Goal: Task Accomplishment & Management: Use online tool/utility

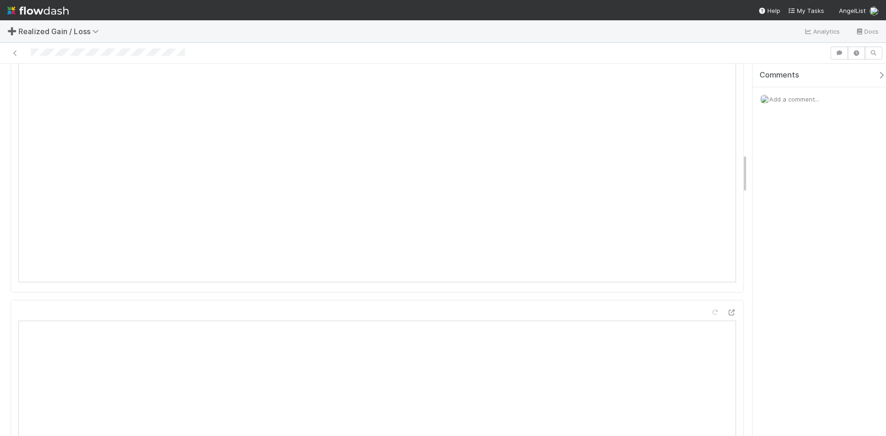
scroll to position [738, 0]
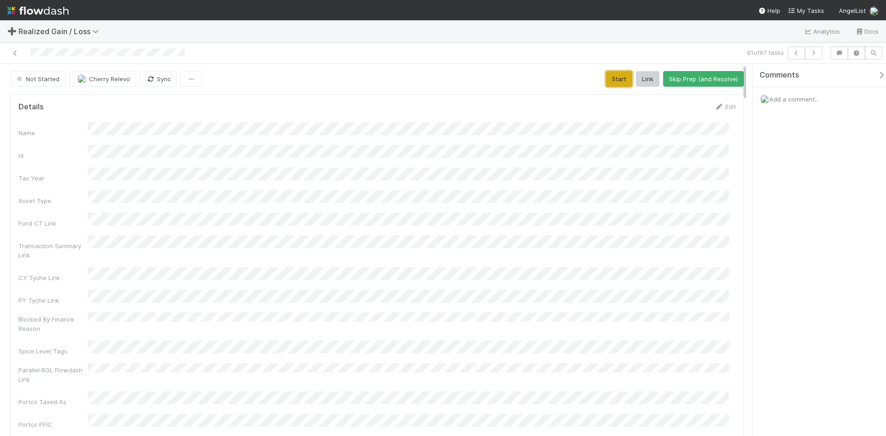
click at [620, 79] on button "Start" at bounding box center [619, 79] width 26 height 16
click at [701, 79] on button "Request Review (and Resolve)" at bounding box center [694, 79] width 100 height 16
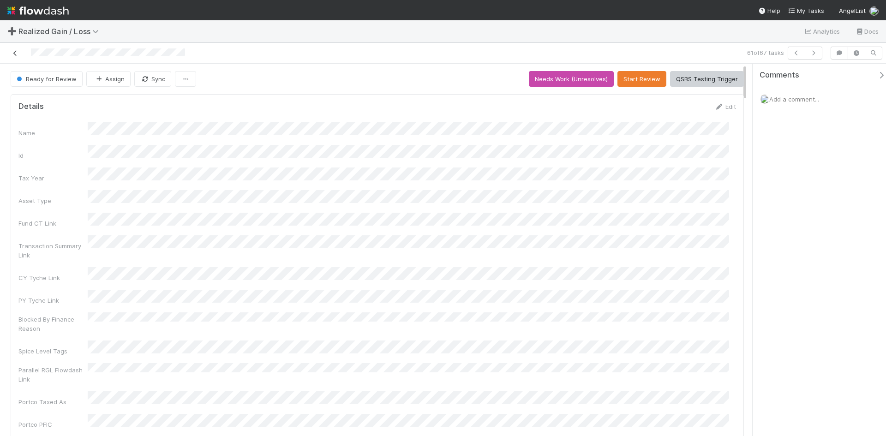
click at [15, 54] on icon at bounding box center [15, 53] width 9 height 6
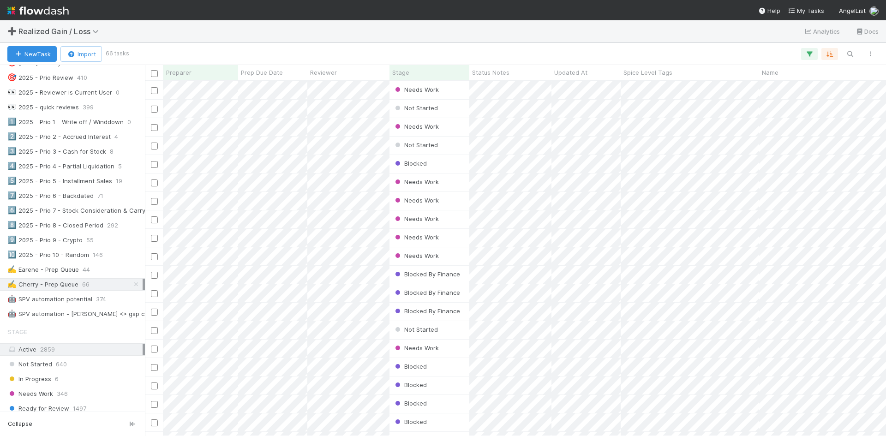
scroll to position [871, 0]
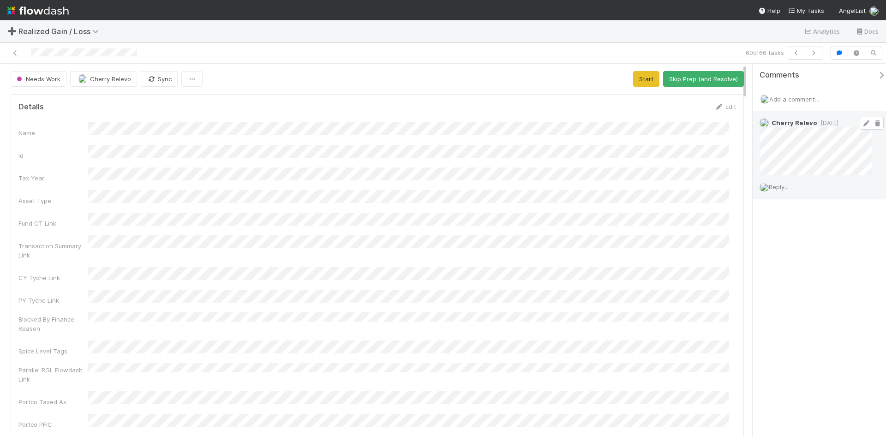
click at [862, 126] on icon at bounding box center [866, 123] width 9 height 6
click at [784, 281] on div "Comments Add a comment... Cherry Relevo 3 weeks ago (edited) Reply..." at bounding box center [819, 250] width 133 height 372
click at [637, 78] on button "Start" at bounding box center [646, 79] width 26 height 16
click at [688, 76] on button "Request Review (and Resolve)" at bounding box center [694, 79] width 100 height 16
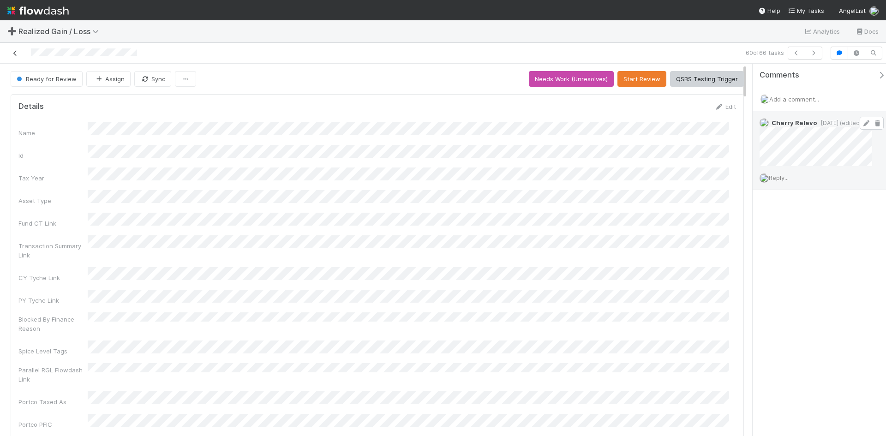
click at [17, 54] on icon at bounding box center [15, 53] width 9 height 6
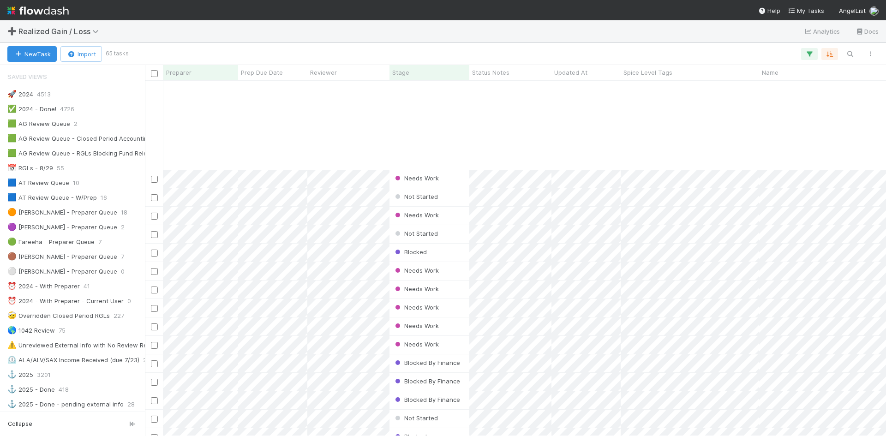
scroll to position [852, 0]
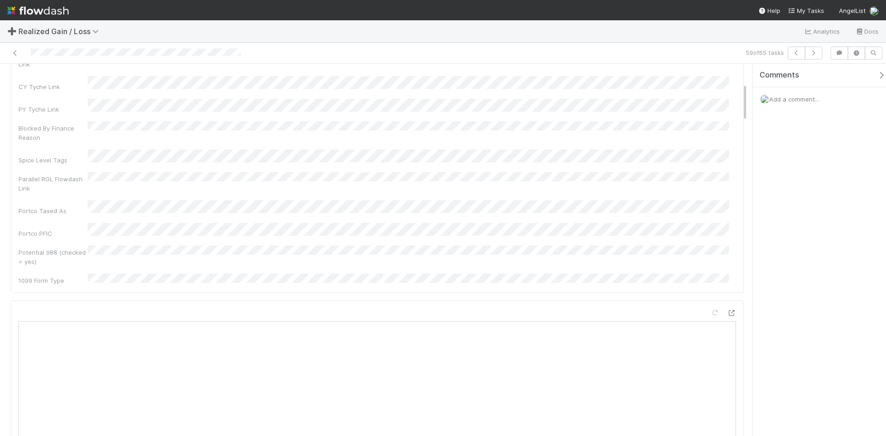
scroll to position [231, 0]
click at [304, 28] on div "➕ Realized Gain / Loss Analytics Docs" at bounding box center [443, 31] width 886 height 22
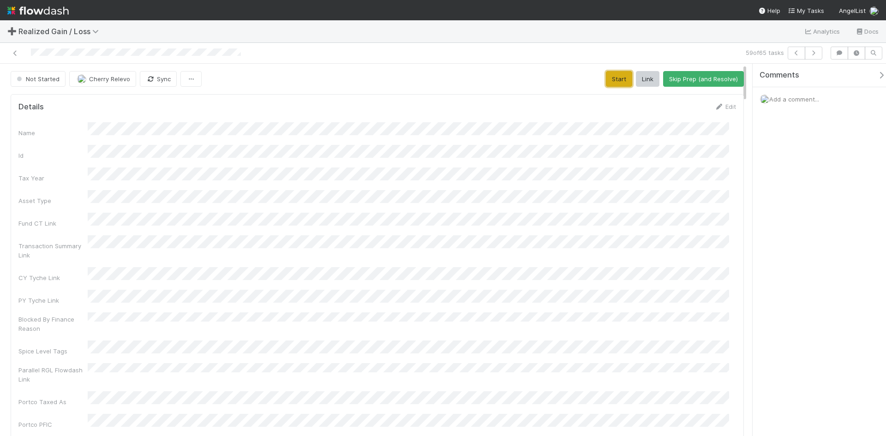
click at [610, 81] on button "Start" at bounding box center [619, 79] width 26 height 16
click at [697, 78] on button "Request Review (and Resolve)" at bounding box center [694, 79] width 100 height 16
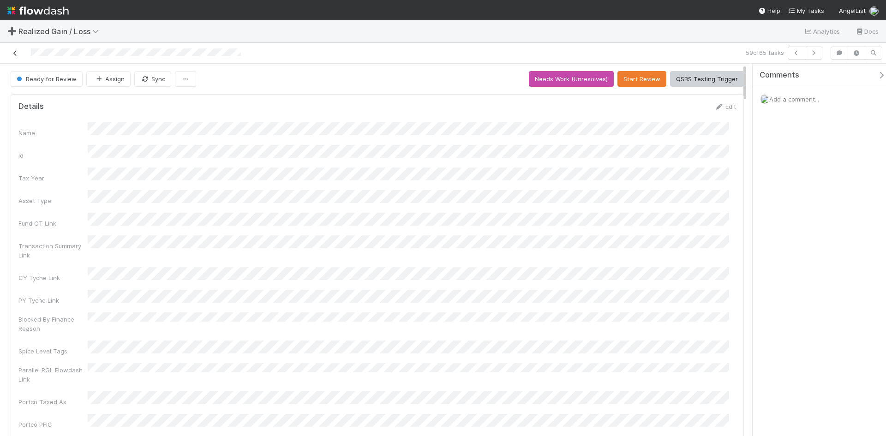
click at [17, 54] on icon at bounding box center [15, 53] width 9 height 6
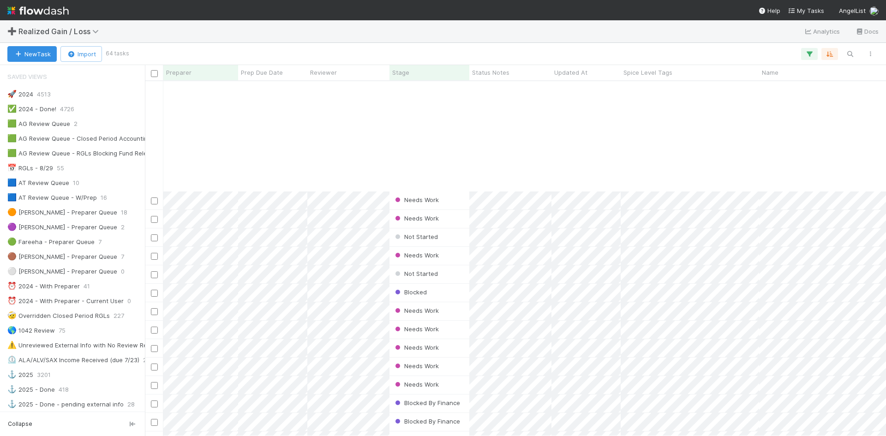
scroll to position [834, 0]
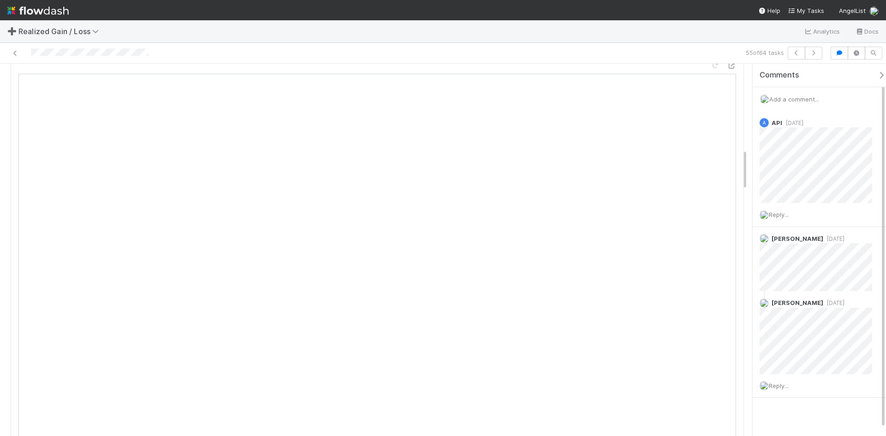
scroll to position [784, 0]
click at [785, 385] on span "Reply..." at bounding box center [779, 385] width 20 height 7
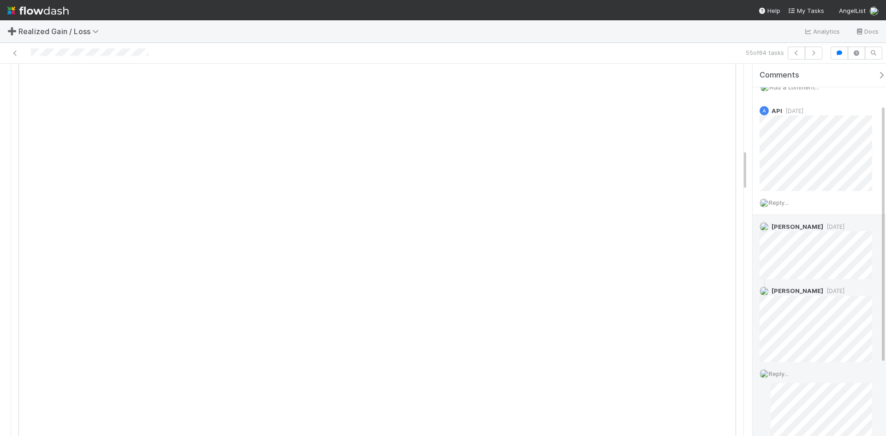
scroll to position [150, 0]
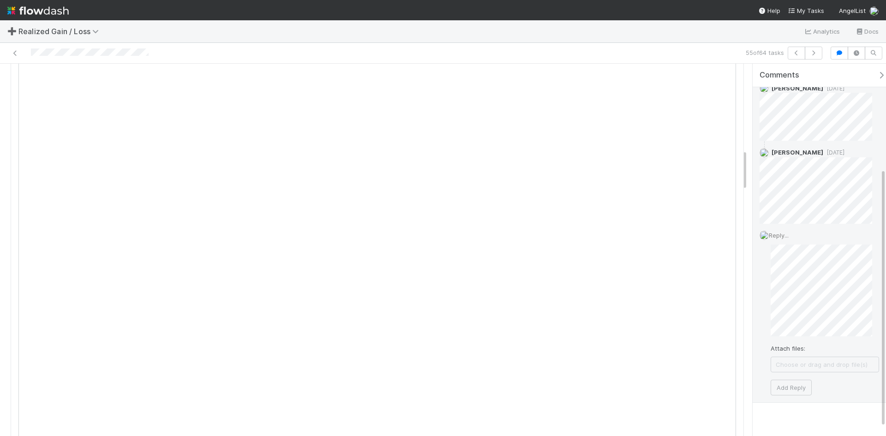
click at [766, 293] on div "Reply... Attach files: Choose or drag and drop file(s) Add Reply" at bounding box center [819, 313] width 133 height 179
click at [790, 386] on button "Add Reply" at bounding box center [791, 388] width 41 height 16
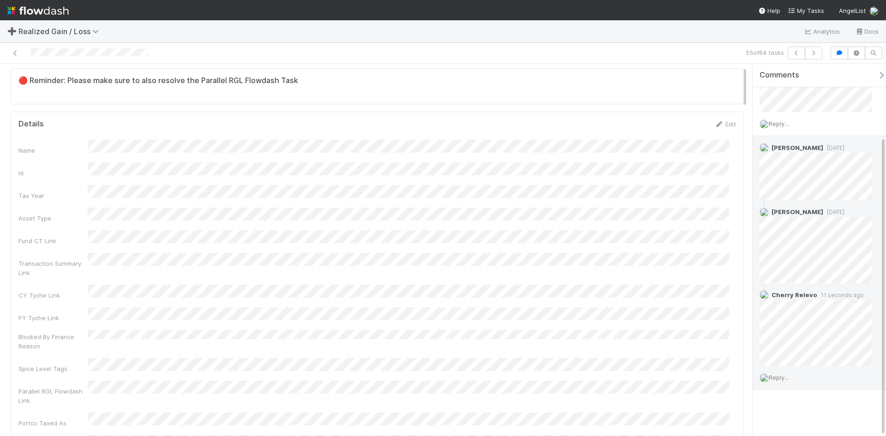
scroll to position [0, 0]
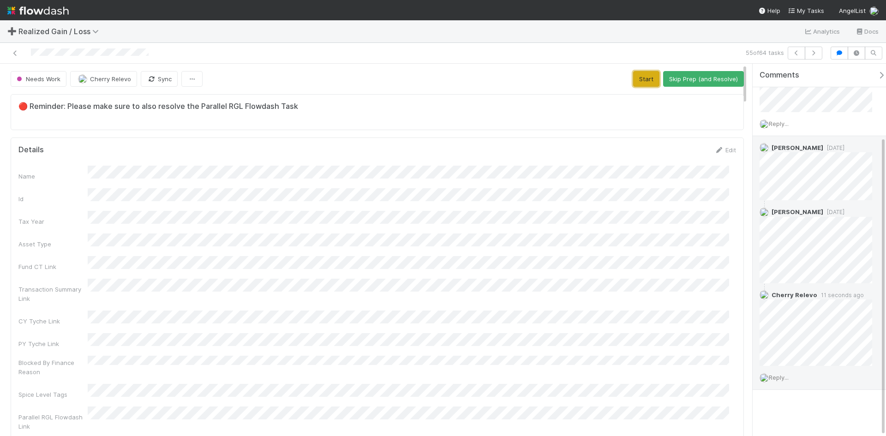
click at [636, 78] on button "Start" at bounding box center [646, 79] width 26 height 16
click at [682, 81] on button "Request Review (and Resolve)" at bounding box center [694, 79] width 100 height 16
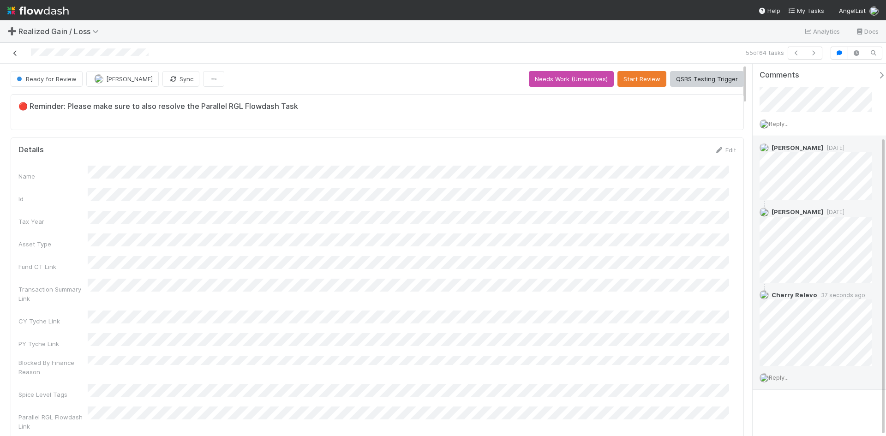
click at [17, 51] on icon at bounding box center [15, 53] width 9 height 6
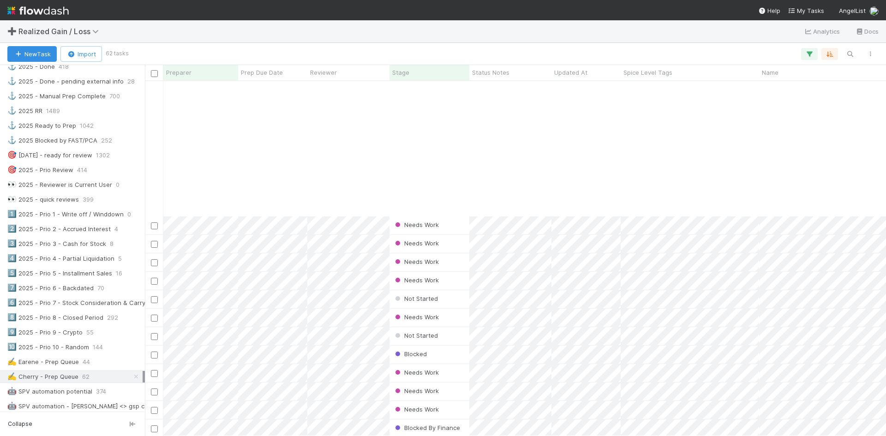
scroll to position [797, 0]
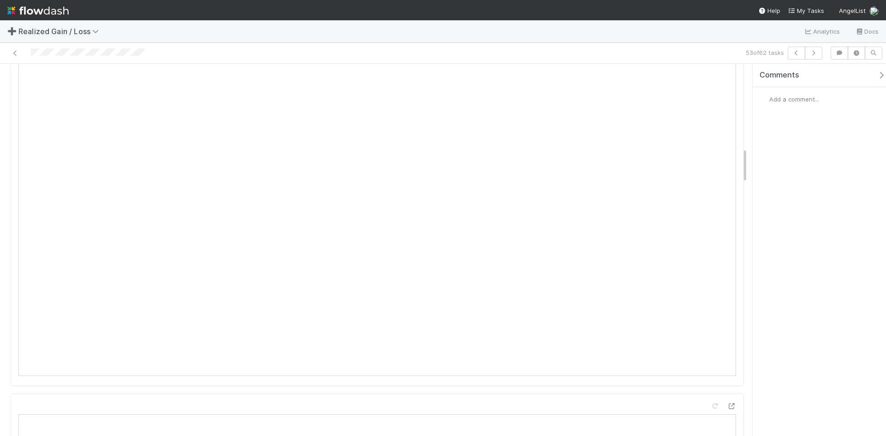
scroll to position [877, 0]
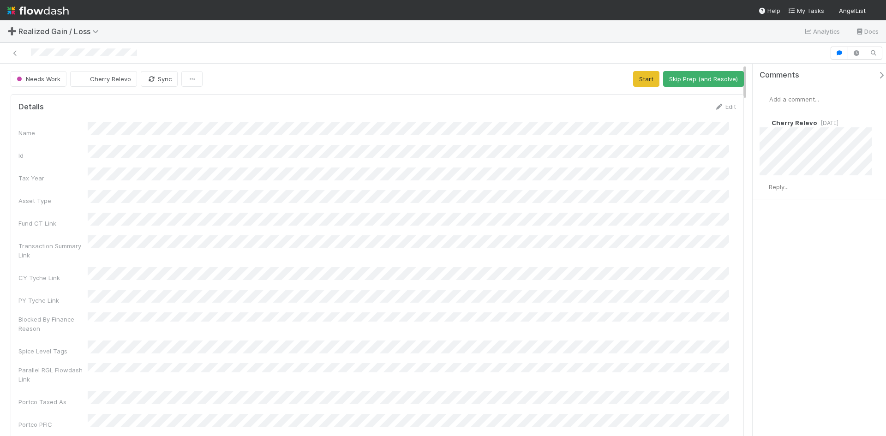
scroll to position [180, 704]
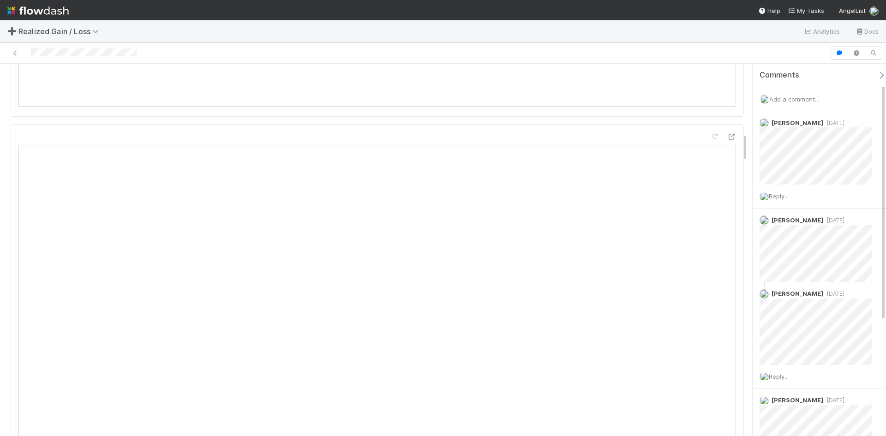
scroll to position [923, 0]
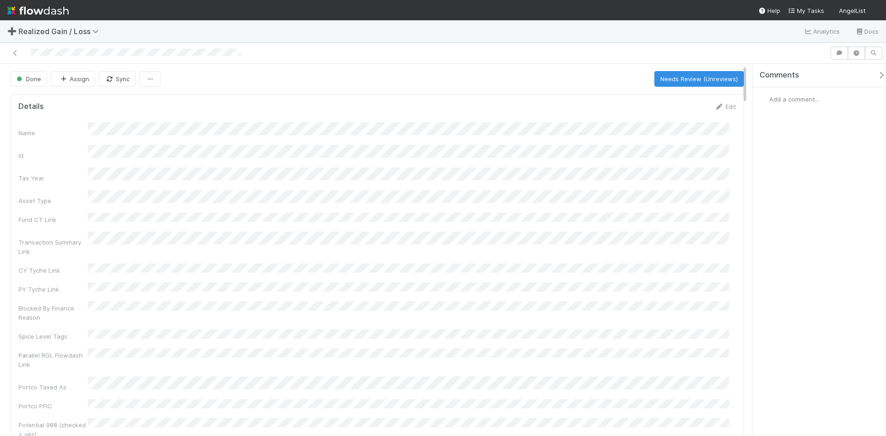
scroll to position [185, 0]
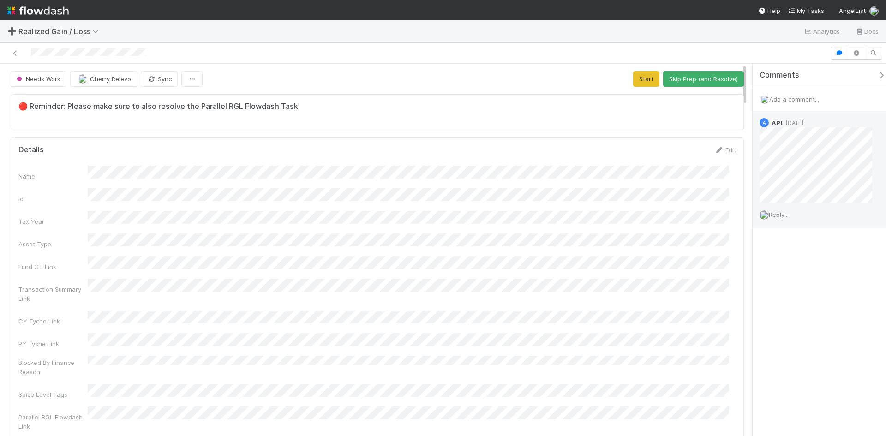
click at [778, 212] on span "Reply..." at bounding box center [779, 214] width 20 height 7
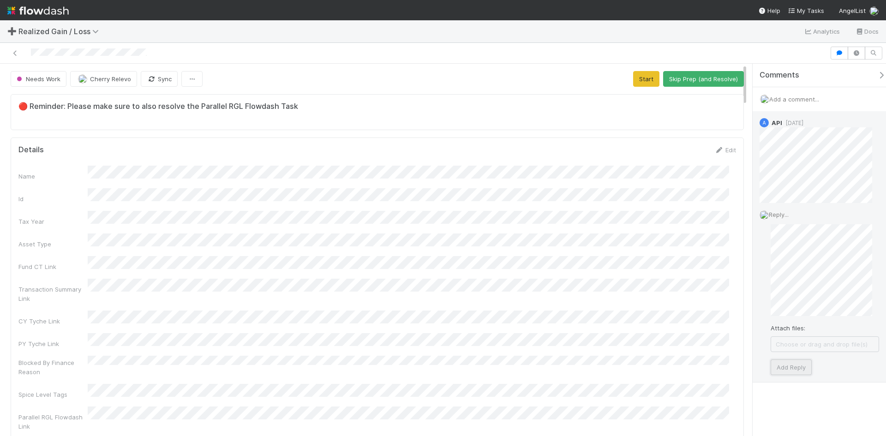
click at [797, 368] on button "Add Reply" at bounding box center [791, 367] width 41 height 16
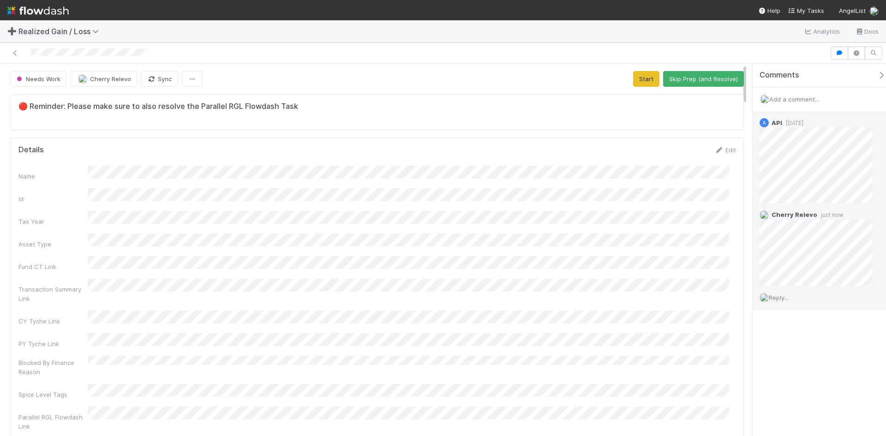
click at [817, 371] on div "Comments Add a comment... A API 3 weeks ago Cherry Relevo just now Reply..." at bounding box center [819, 250] width 133 height 372
click at [634, 82] on button "Start" at bounding box center [646, 79] width 26 height 16
click at [690, 79] on button "Request Review (and Resolve)" at bounding box center [694, 79] width 100 height 16
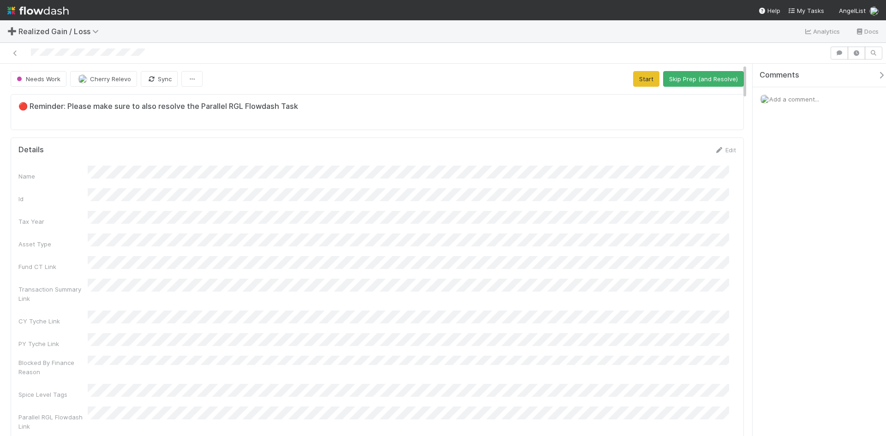
click at [653, 359] on div "Name Id Tax Year Asset Type Fund CT Link Transaction Summary Link CY Tyche Link…" at bounding box center [377, 345] width 718 height 358
click at [711, 152] on button "Cancel" at bounding box center [720, 153] width 32 height 16
